Goal: Information Seeking & Learning: Learn about a topic

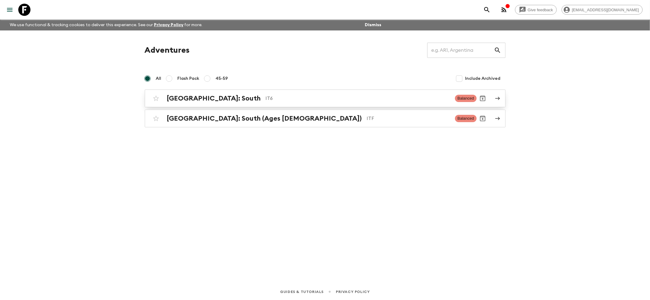
click at [172, 91] on link "[GEOGRAPHIC_DATA]: South IT6 Balanced" at bounding box center [325, 99] width 361 height 18
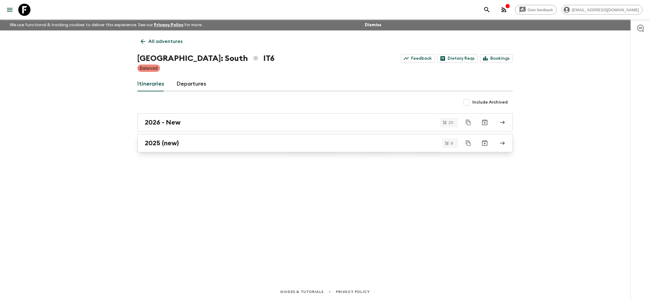
click at [147, 143] on h2 "2025 (new)" at bounding box center [162, 143] width 34 height 8
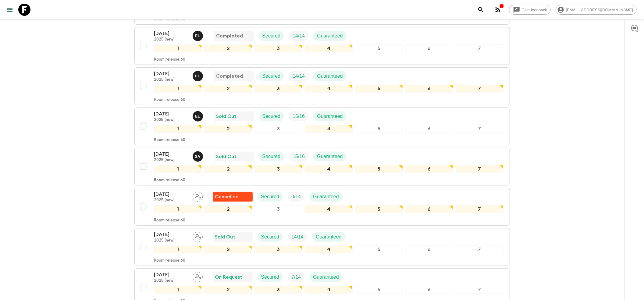
scroll to position [244, 0]
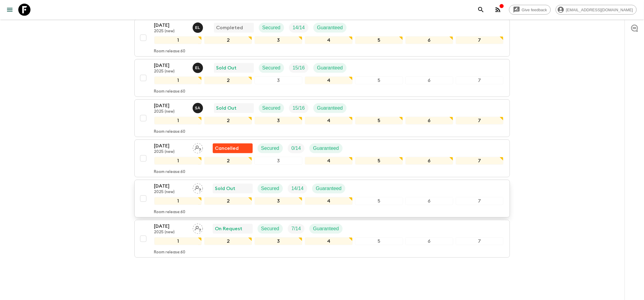
click at [165, 190] on p "2025 (new)" at bounding box center [171, 192] width 34 height 5
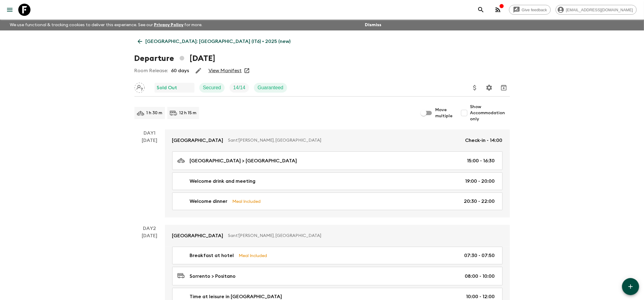
click at [225, 66] on div "Room Release: 60 days View Manifest" at bounding box center [321, 71] width 375 height 12
click at [222, 69] on link "View Manifest" at bounding box center [224, 71] width 33 height 6
click at [140, 43] on icon at bounding box center [140, 41] width 7 height 7
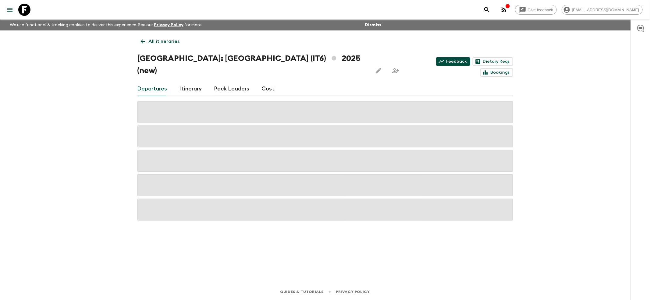
click at [436, 63] on link "Feedback" at bounding box center [453, 61] width 34 height 9
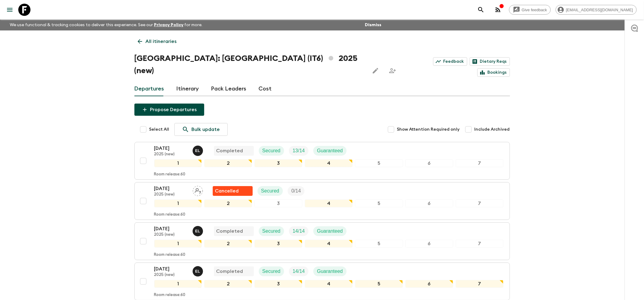
click at [135, 40] on link "All itineraries" at bounding box center [157, 41] width 46 height 12
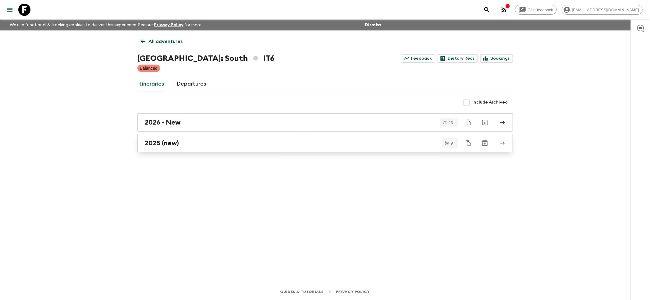
click at [148, 144] on h2 "2025 (new)" at bounding box center [162, 143] width 34 height 8
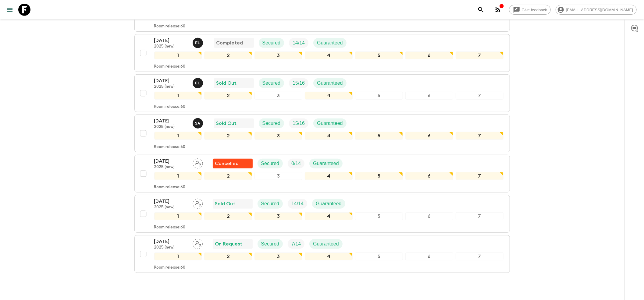
scroll to position [249, 0]
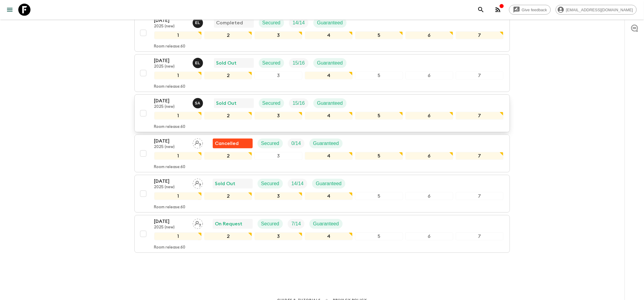
click at [173, 105] on p "2025 (new)" at bounding box center [171, 107] width 34 height 5
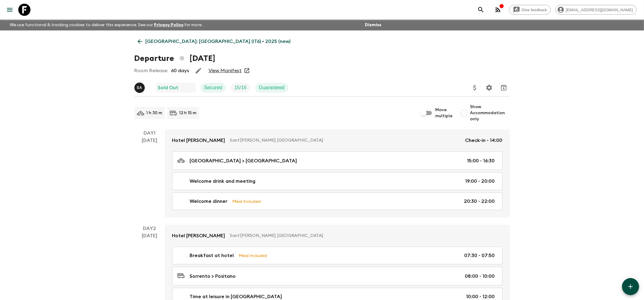
click at [219, 72] on link "View Manifest" at bounding box center [224, 71] width 33 height 6
